Goal: Navigation & Orientation: Find specific page/section

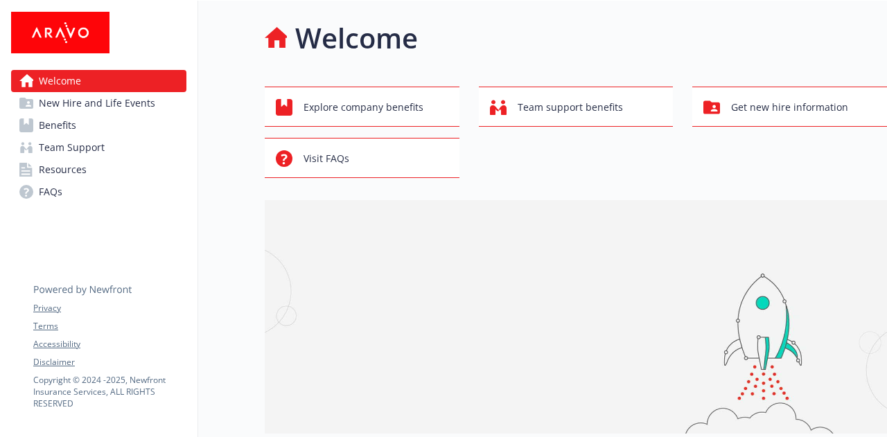
click at [69, 127] on span "Benefits" at bounding box center [57, 125] width 37 height 22
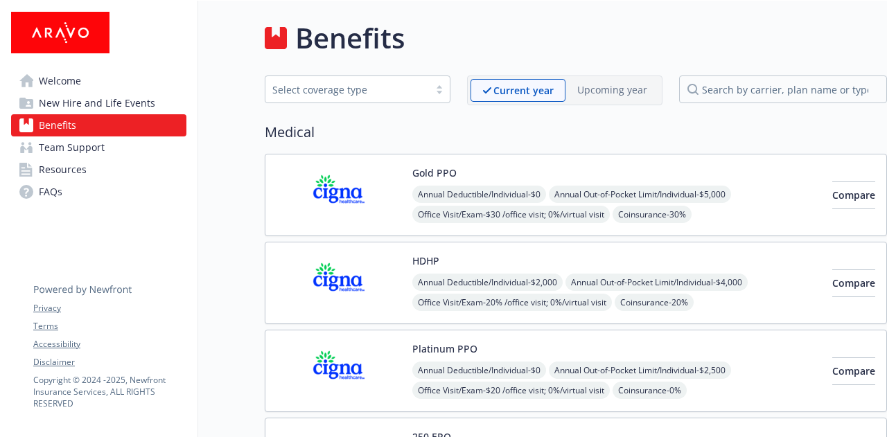
click at [65, 178] on span "Resources" at bounding box center [63, 170] width 48 height 22
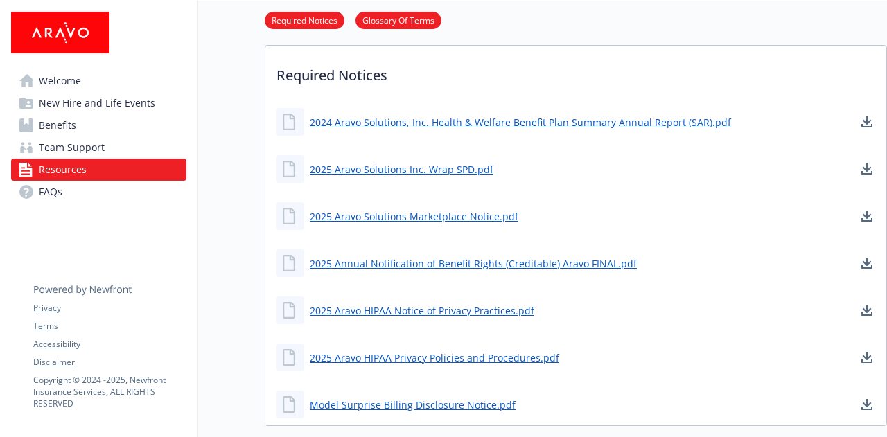
scroll to position [362, 1]
click at [58, 78] on span "Welcome" at bounding box center [60, 81] width 42 height 22
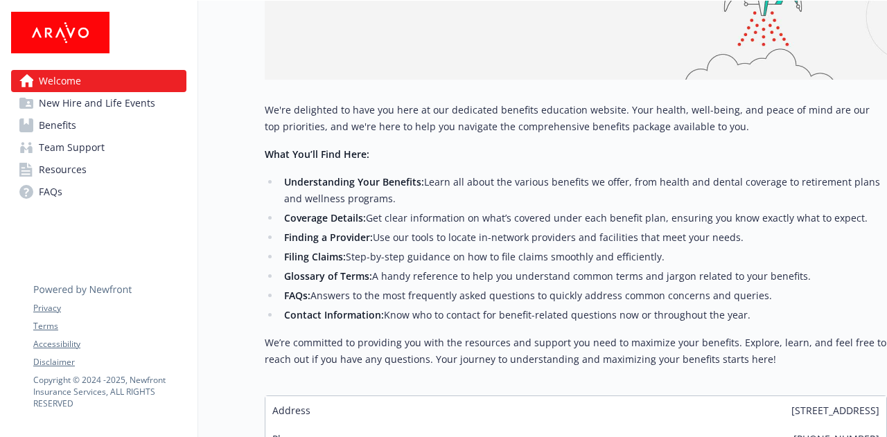
scroll to position [351, 10]
